Goal: Information Seeking & Learning: Learn about a topic

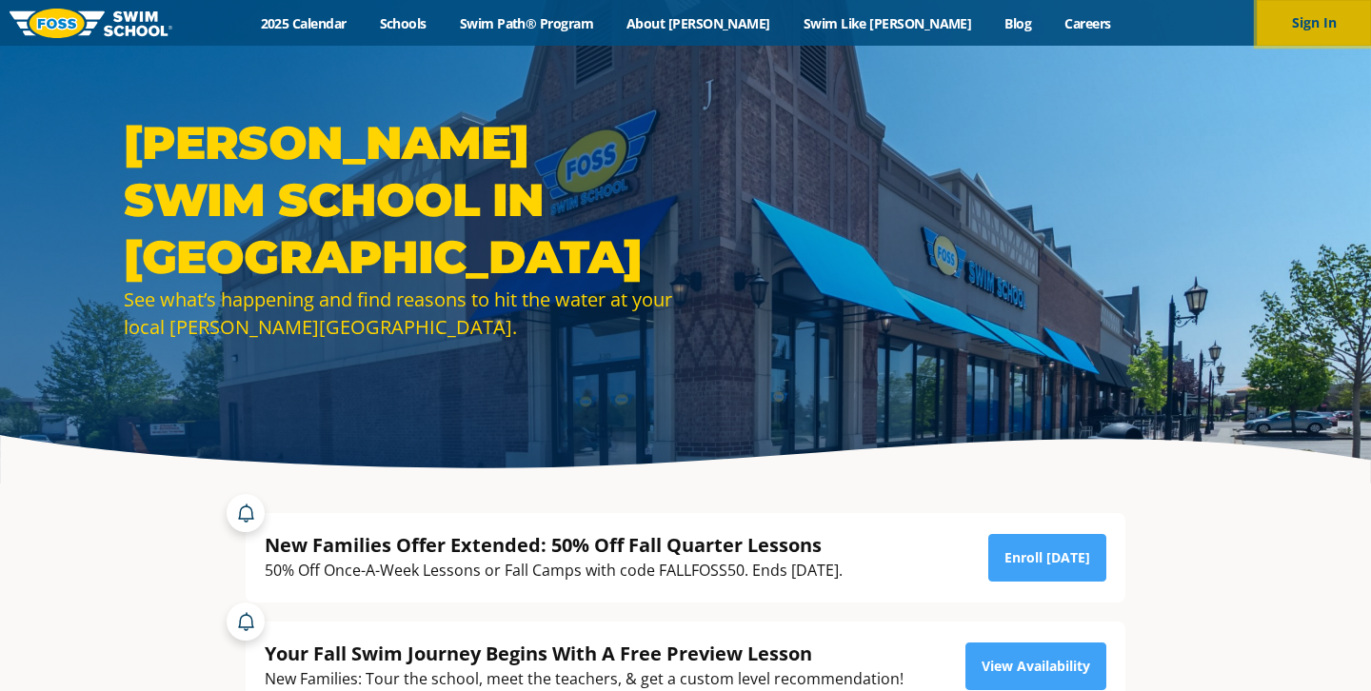
click at [1325, 36] on button "Sign In" at bounding box center [1314, 23] width 114 height 46
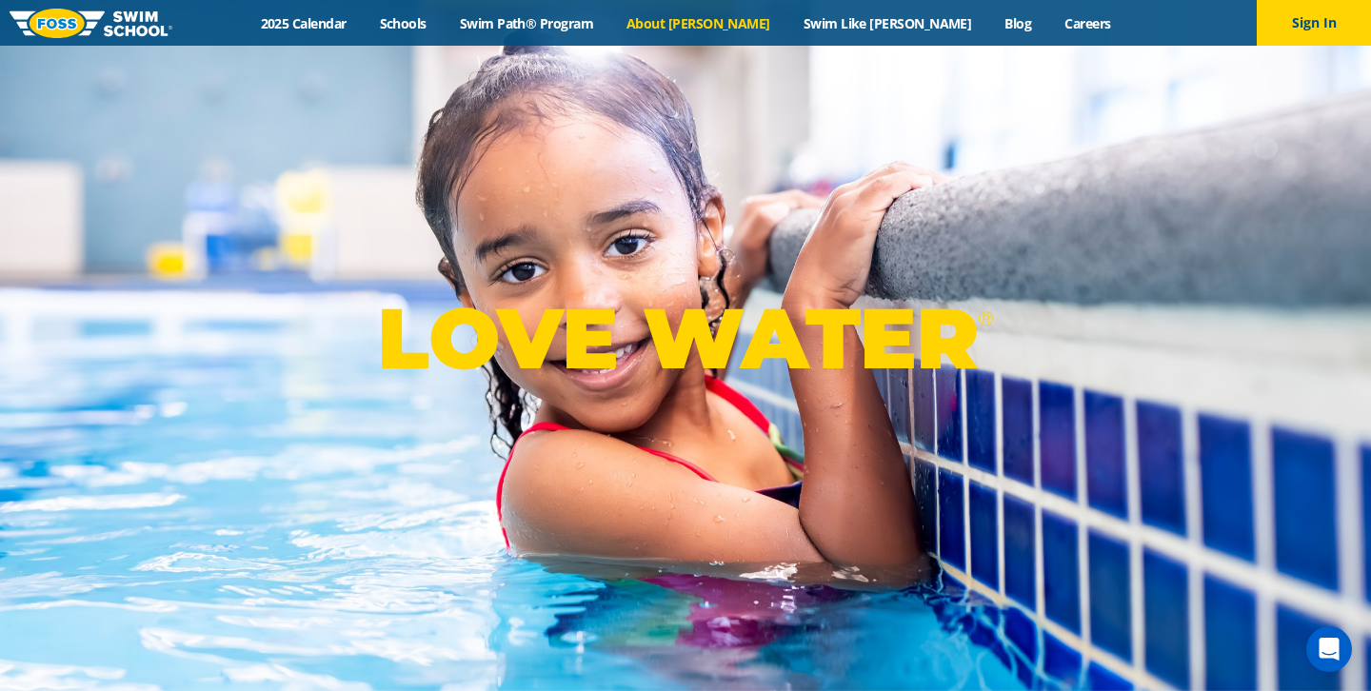
click at [730, 20] on link "About [PERSON_NAME]" at bounding box center [698, 23] width 177 height 18
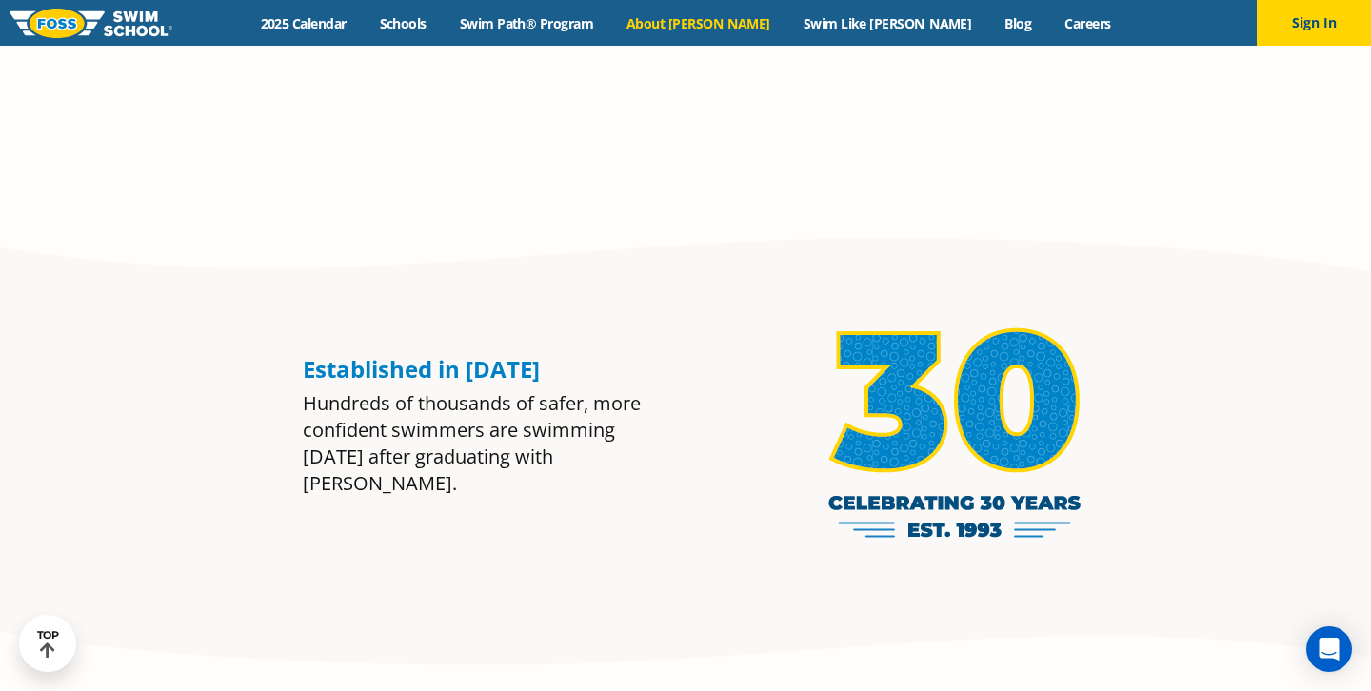
scroll to position [1485, 0]
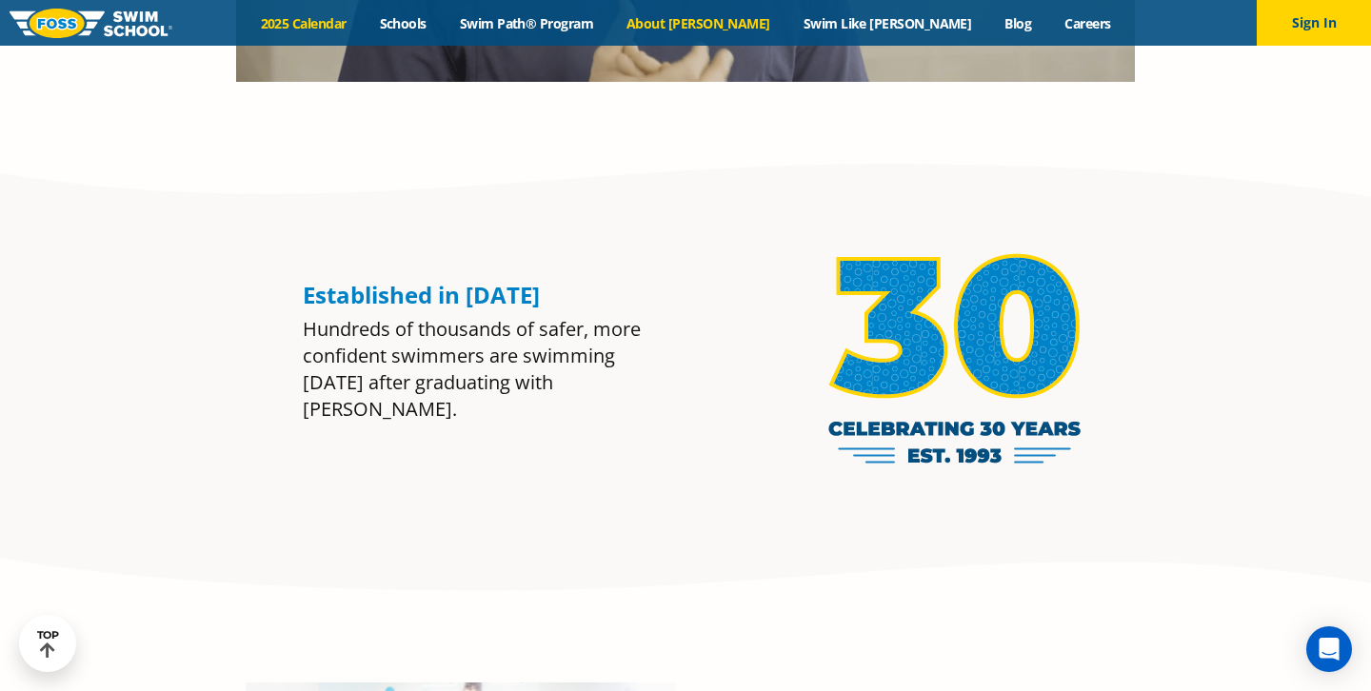
click at [363, 28] on link "2025 Calendar" at bounding box center [303, 23] width 119 height 18
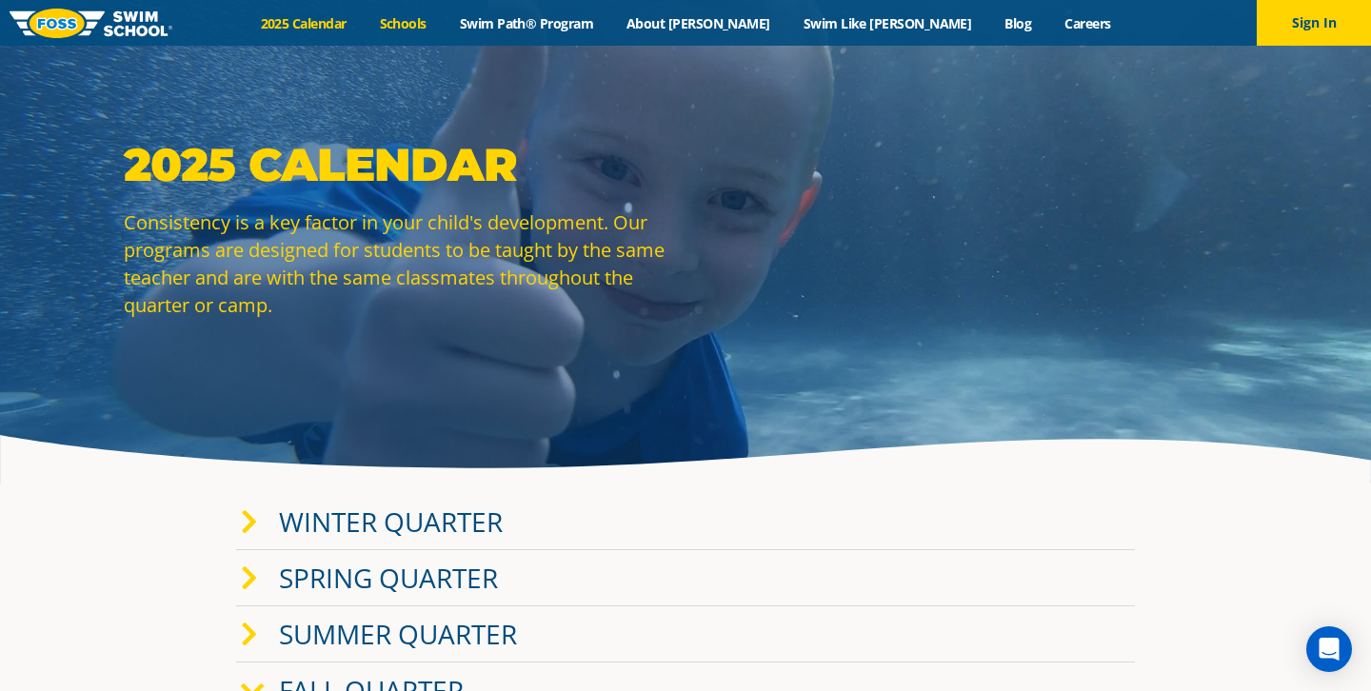
click at [443, 30] on link "Schools" at bounding box center [403, 23] width 80 height 18
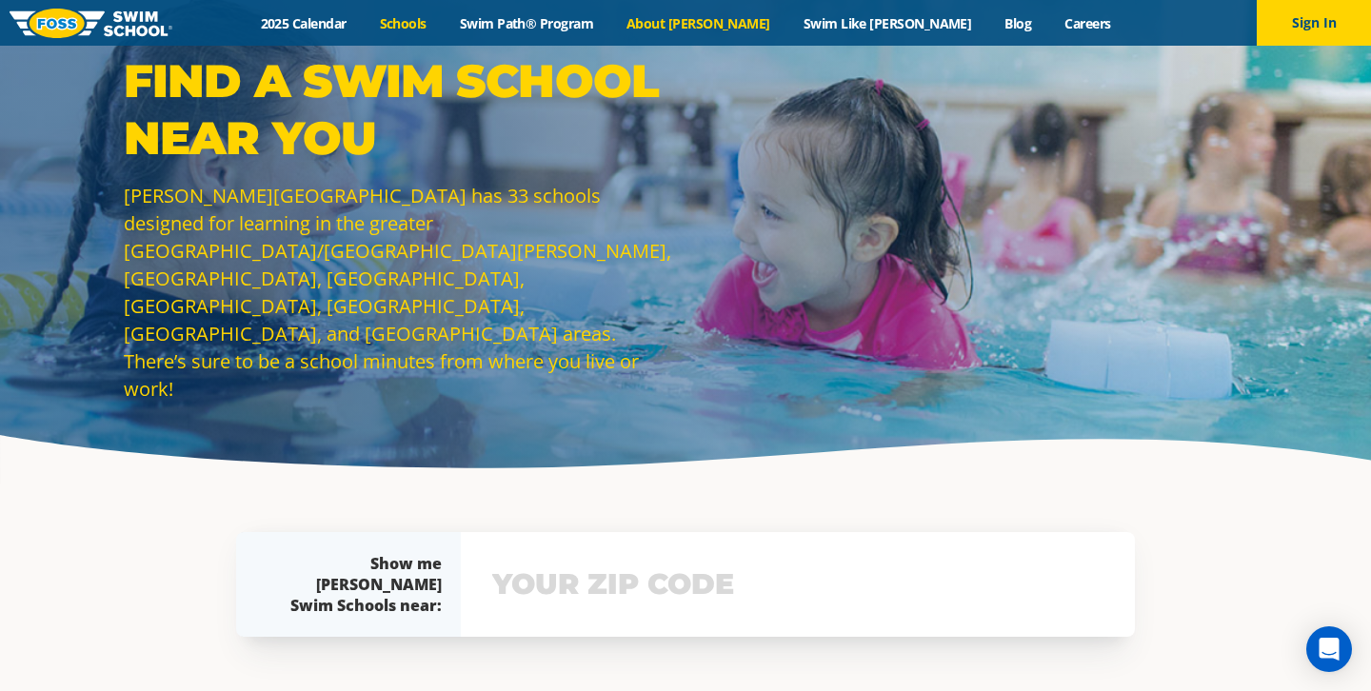
click at [743, 30] on link "About [PERSON_NAME]" at bounding box center [698, 23] width 177 height 18
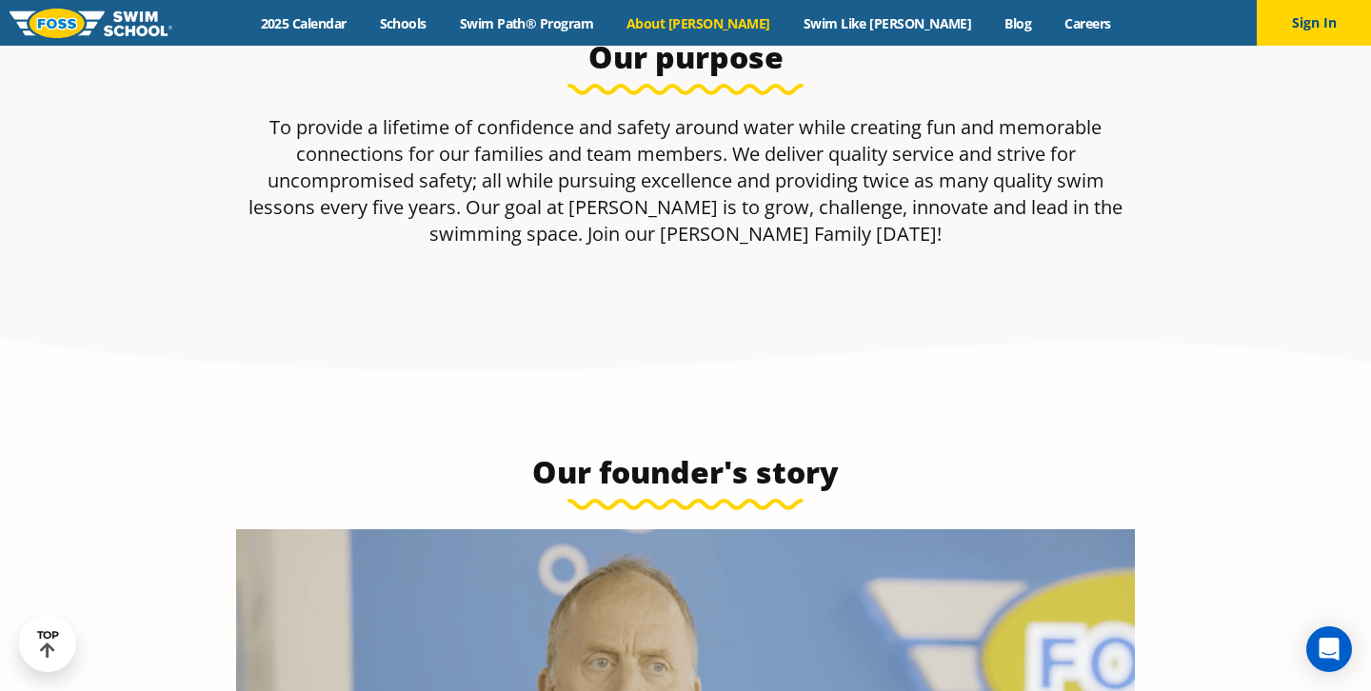
scroll to position [533, 0]
click at [848, 30] on link "Swim Like [PERSON_NAME]" at bounding box center [887, 23] width 202 height 18
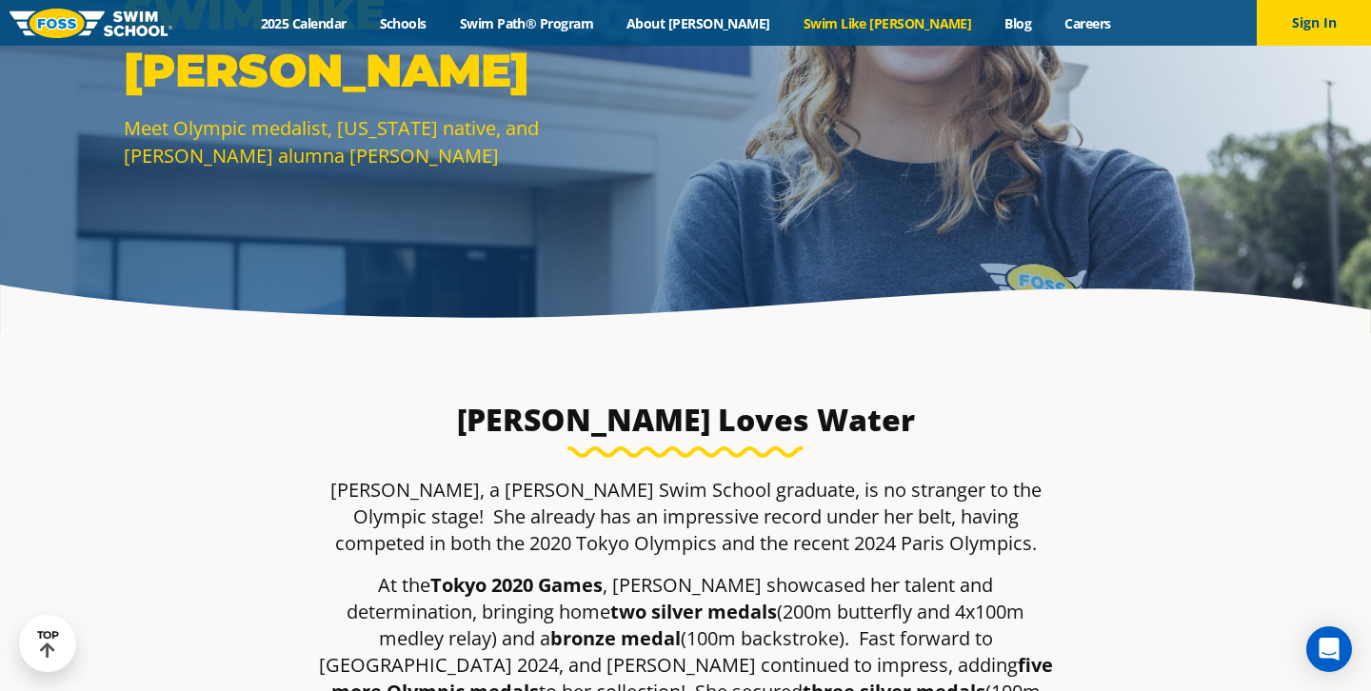
scroll to position [152, 0]
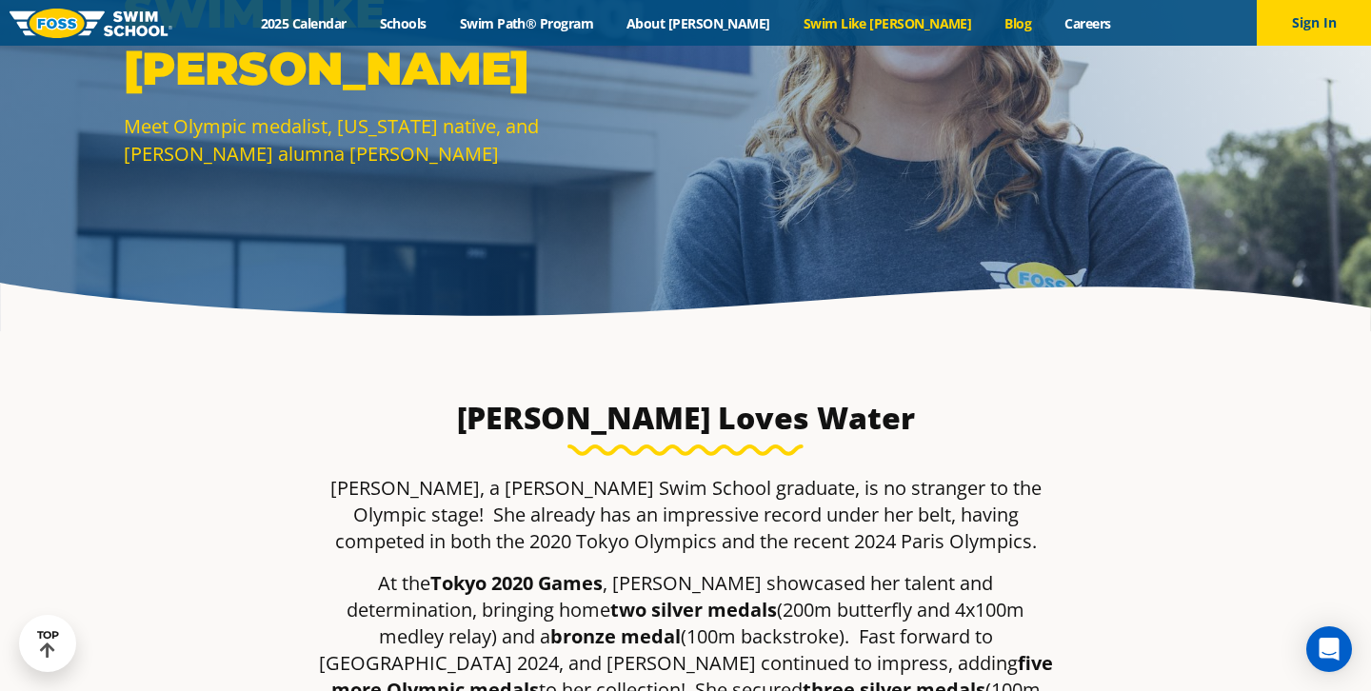
click at [988, 26] on link "Blog" at bounding box center [1018, 23] width 60 height 18
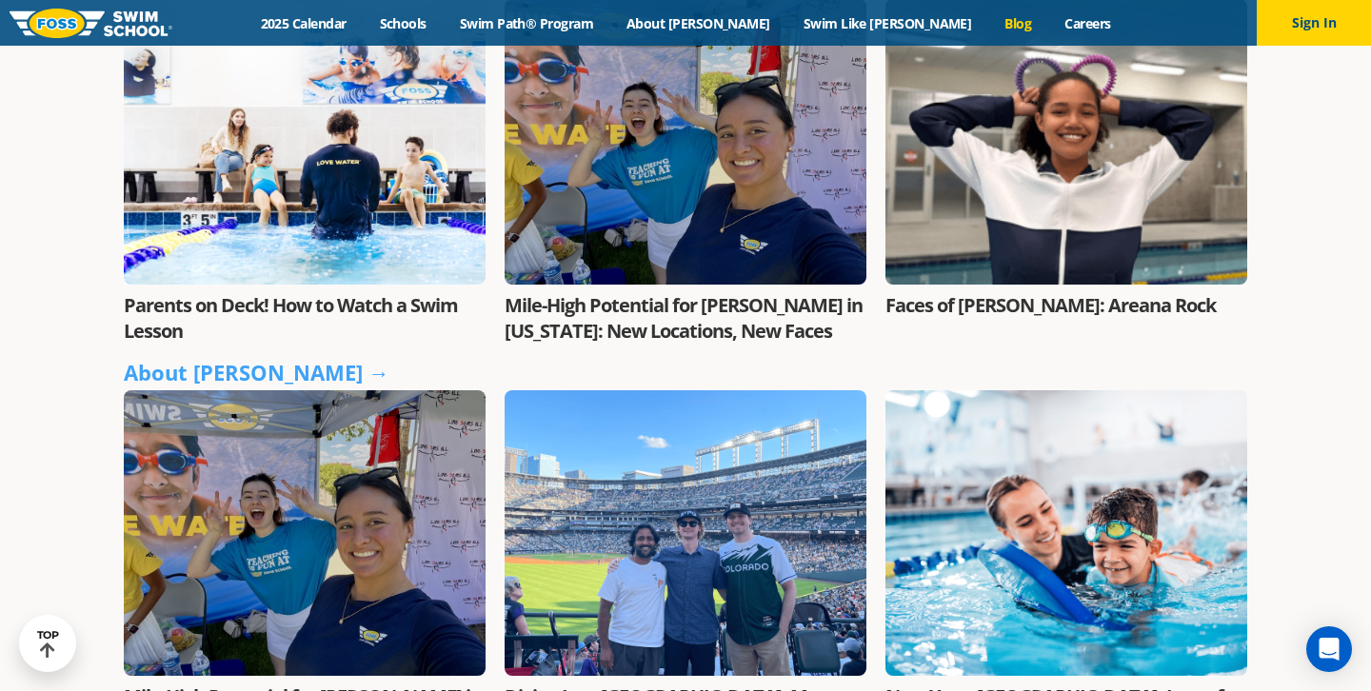
scroll to position [571, 0]
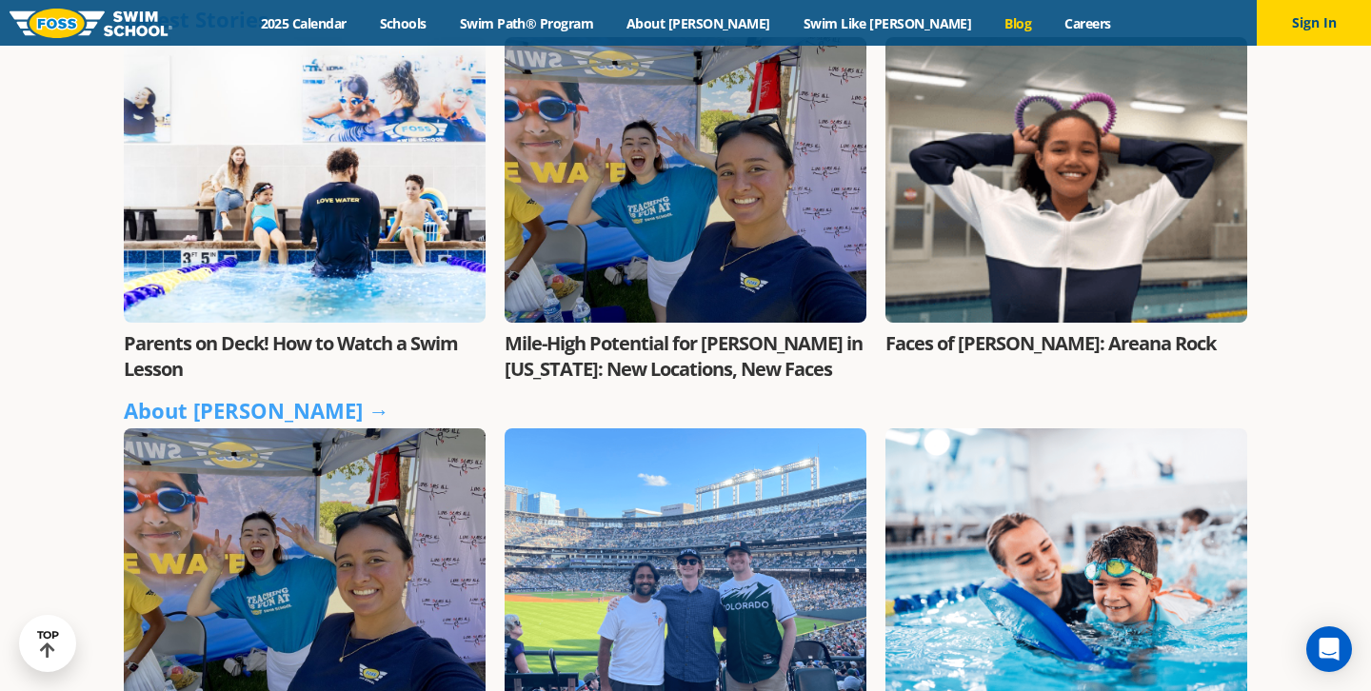
click at [53, 26] on img at bounding box center [91, 24] width 163 height 30
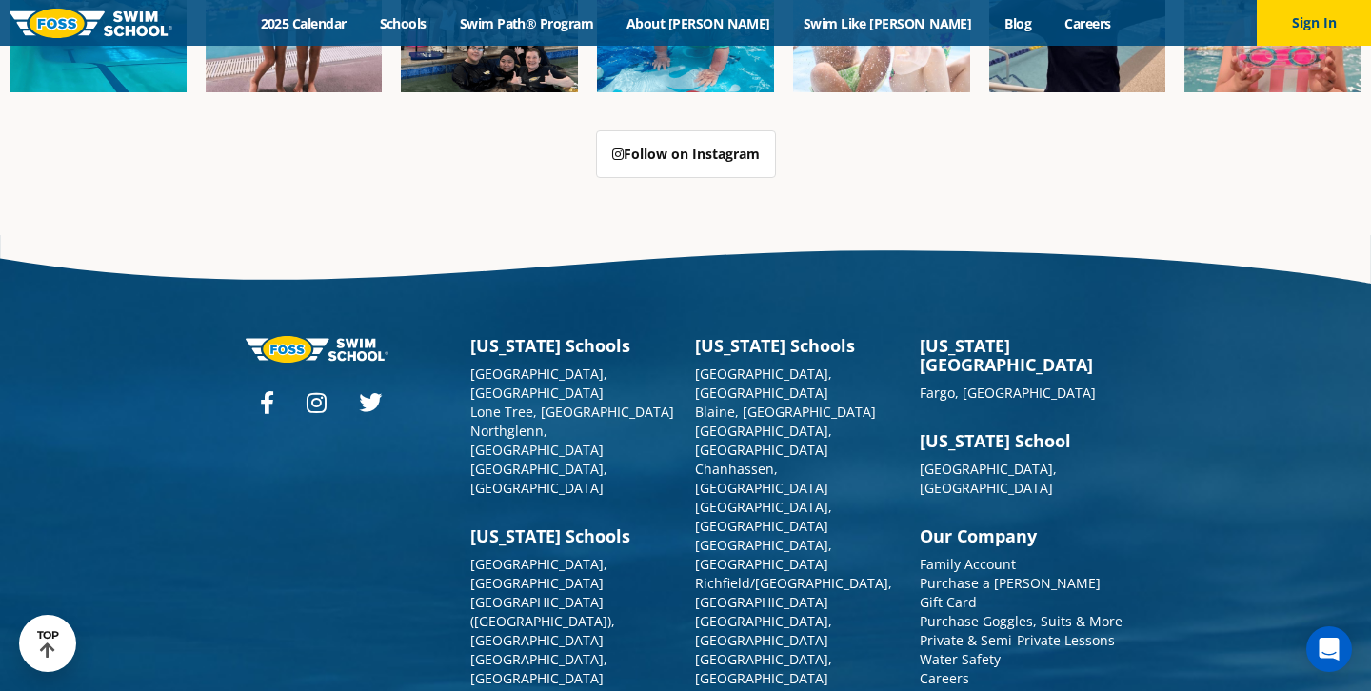
scroll to position [4825, 0]
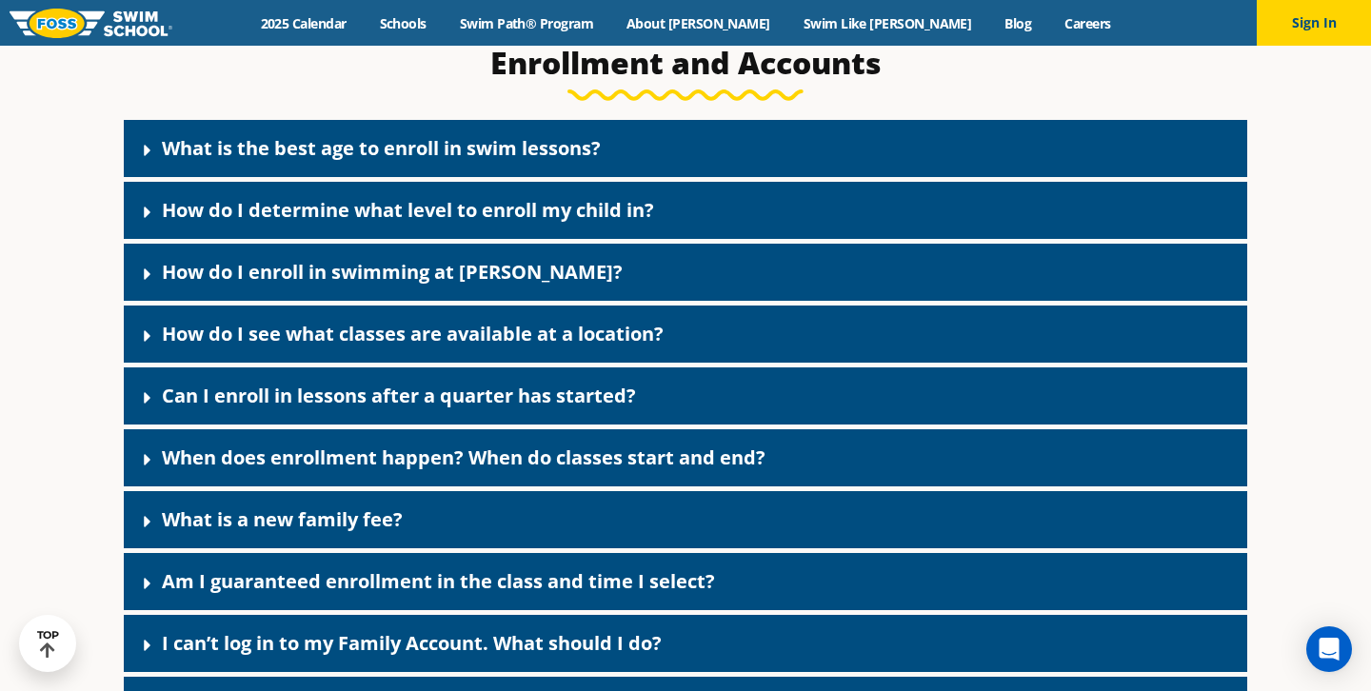
scroll to position [762, 0]
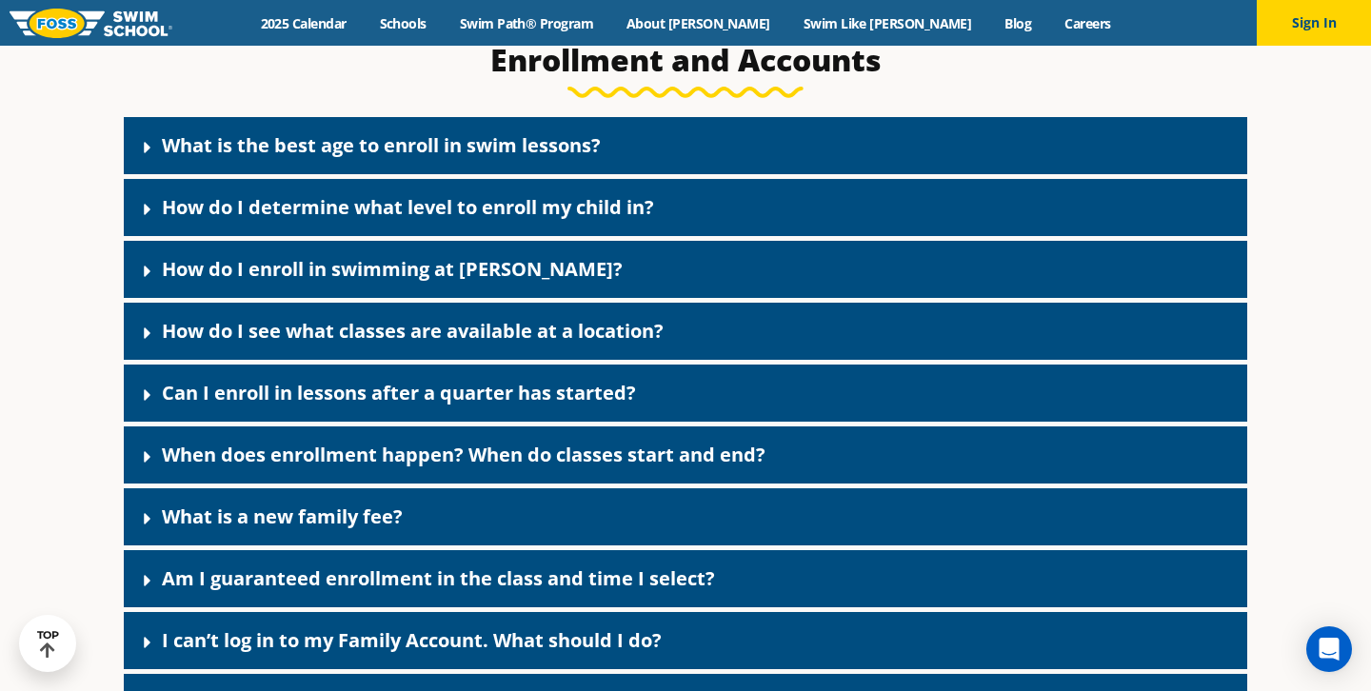
click at [140, 395] on icon at bounding box center [147, 395] width 19 height 19
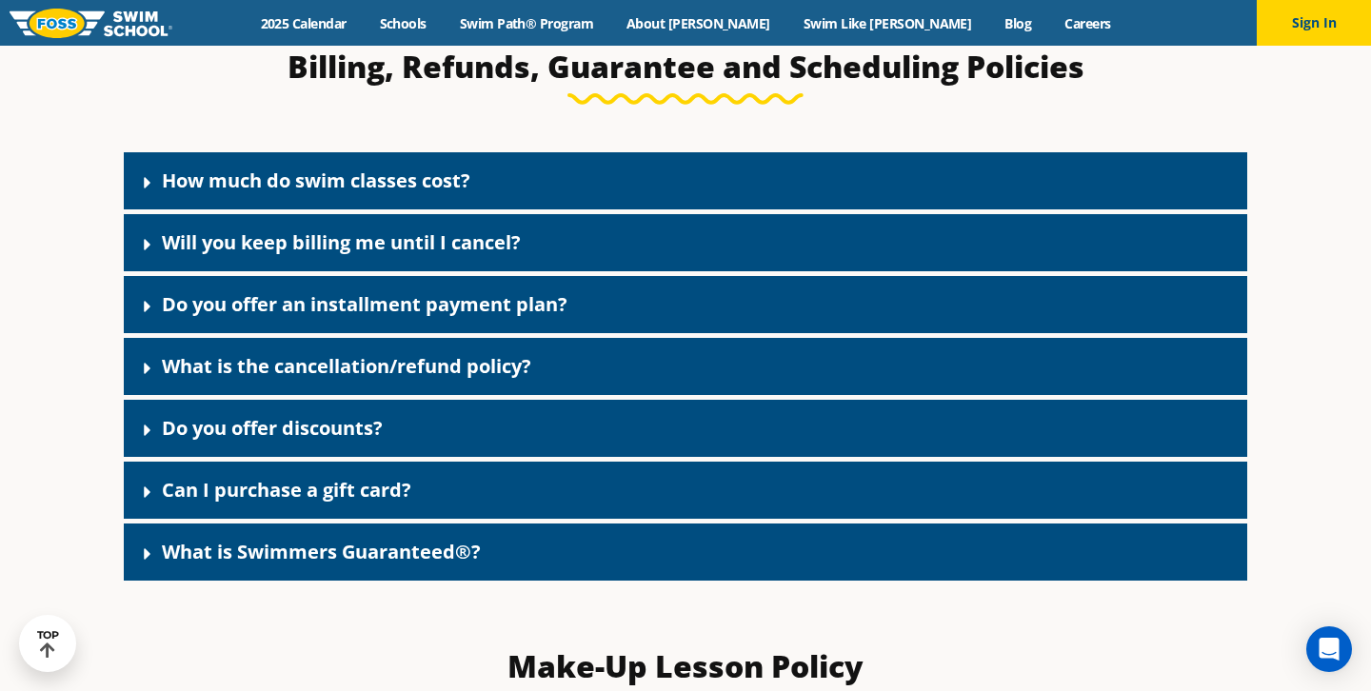
scroll to position [1676, 0]
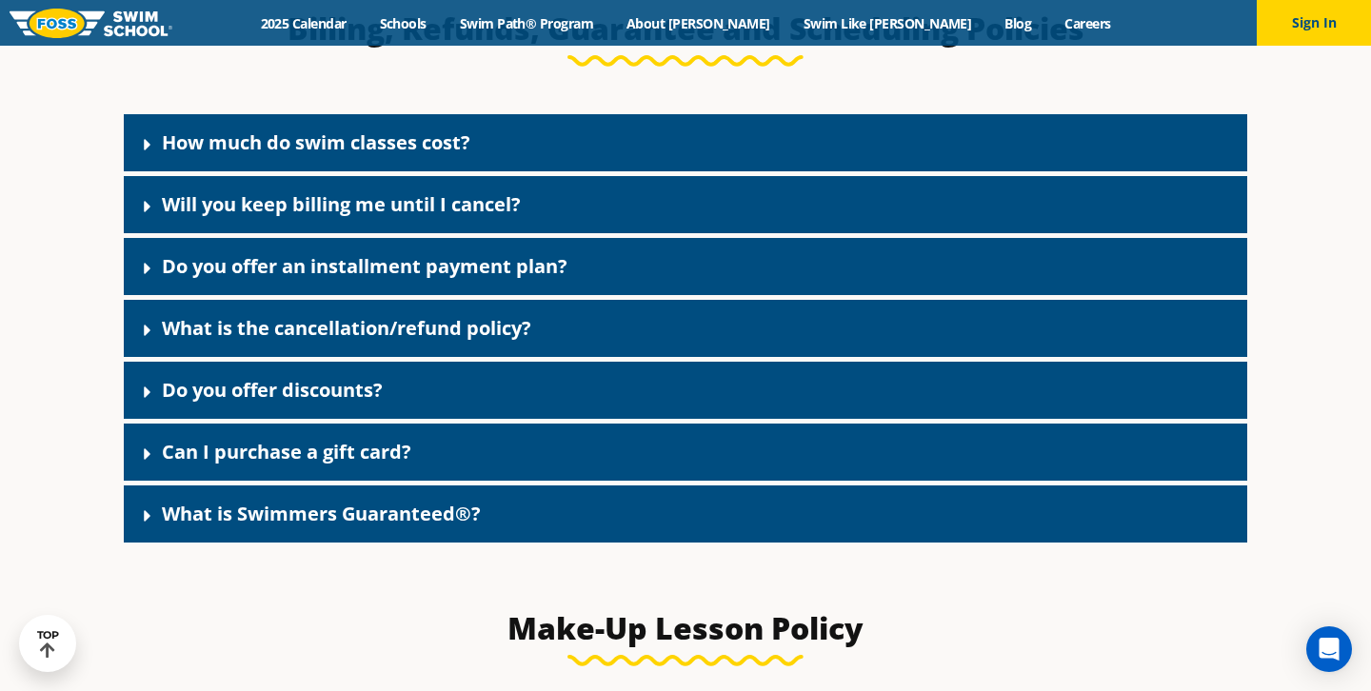
click at [146, 335] on icon at bounding box center [147, 330] width 7 height 11
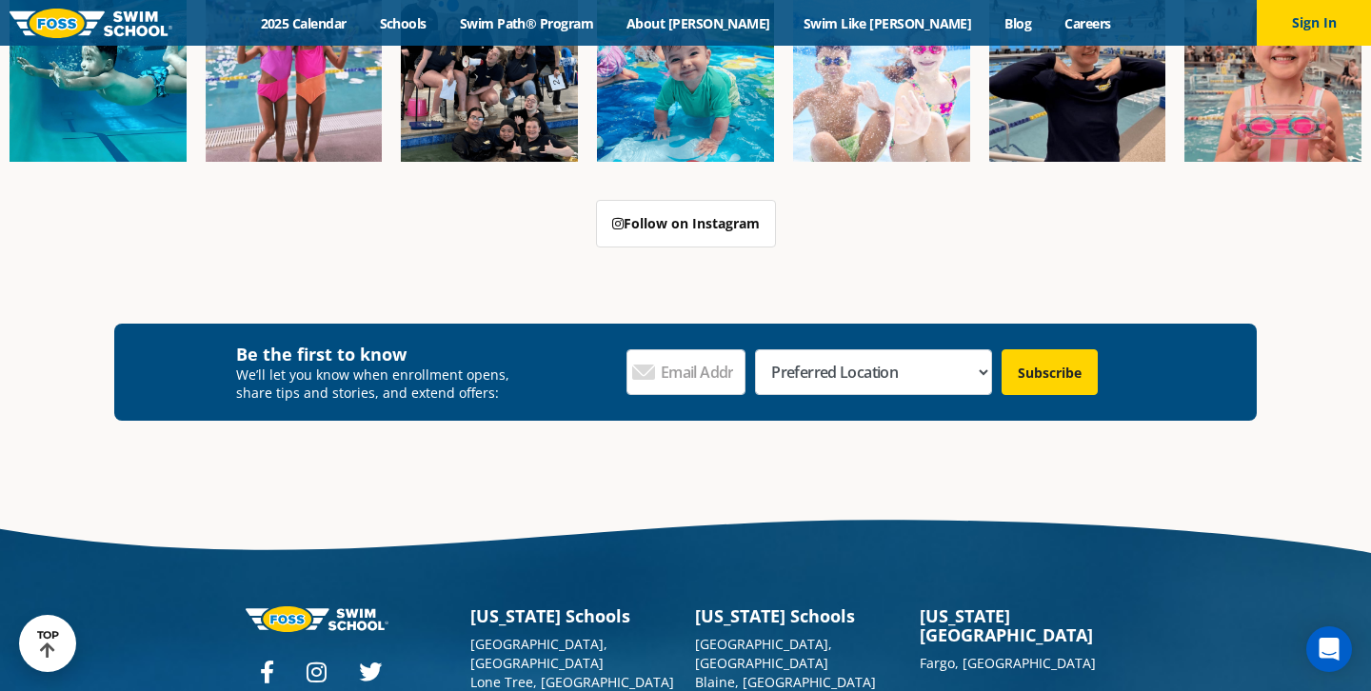
scroll to position [6665, 0]
